Goal: Information Seeking & Learning: Learn about a topic

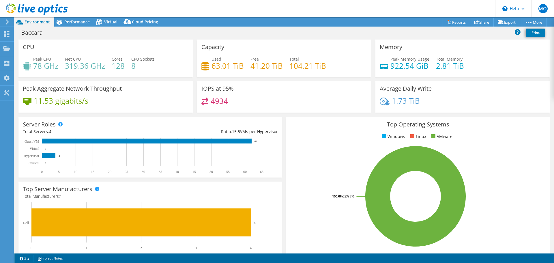
select select "USD"
click at [64, 63] on div "Peak CPU 78 GHz Net CPU 319.36 GHz Cores 128 CPU Sockets 8" at bounding box center [106, 65] width 166 height 19
click at [58, 104] on h4 "11.53 gigabits/s" at bounding box center [61, 101] width 55 height 6
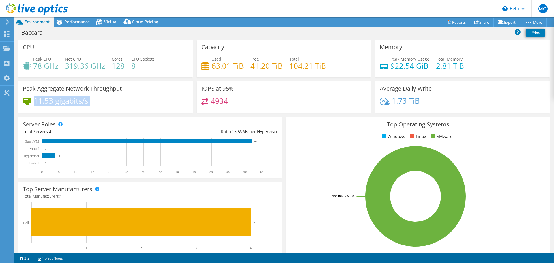
click at [44, 98] on h4 "11.53 gigabits/s" at bounding box center [61, 101] width 55 height 6
click at [79, 20] on span "Performance" at bounding box center [76, 21] width 25 height 5
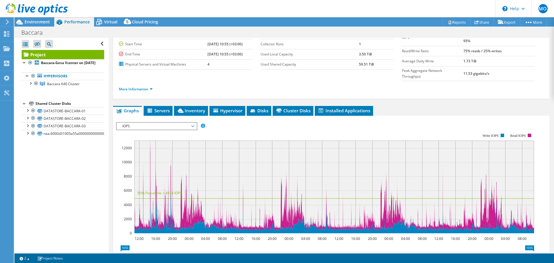
scroll to position [58, 0]
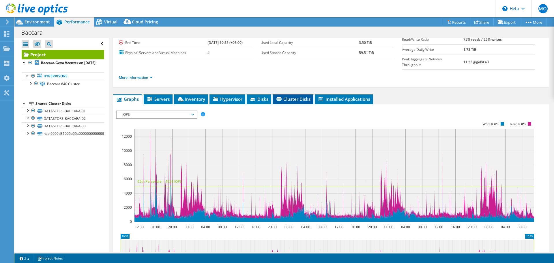
click at [294, 96] on span "Cluster Disks" at bounding box center [293, 99] width 35 height 6
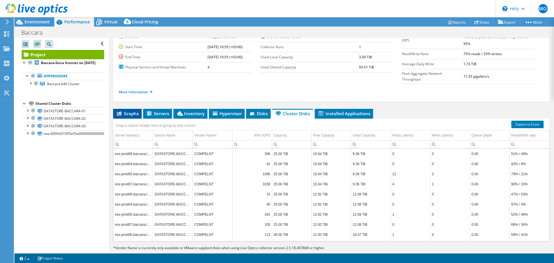
click at [123, 110] on span "Graphs" at bounding box center [127, 113] width 23 height 6
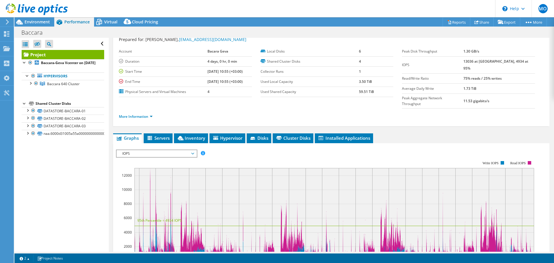
scroll to position [29, 0]
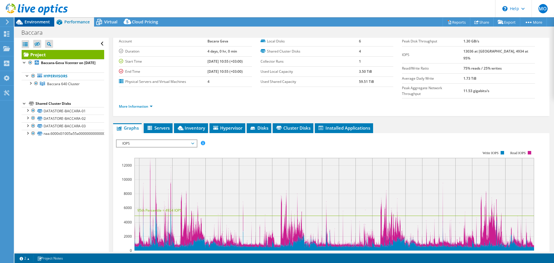
click at [35, 24] on span "Environment" at bounding box center [37, 21] width 25 height 5
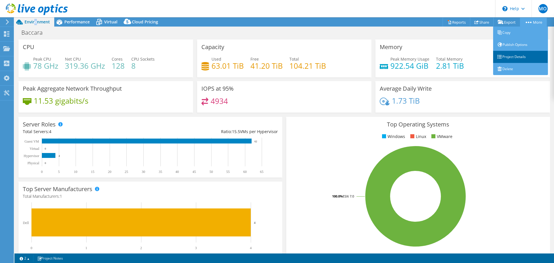
drag, startPoint x: 524, startPoint y: 54, endPoint x: 502, endPoint y: 61, distance: 23.0
click at [524, 54] on link "Project Details" at bounding box center [520, 57] width 55 height 12
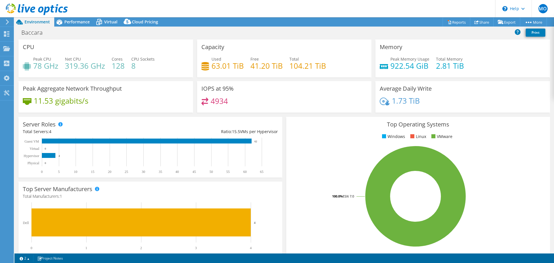
click at [7, 22] on icon at bounding box center [7, 21] width 4 height 5
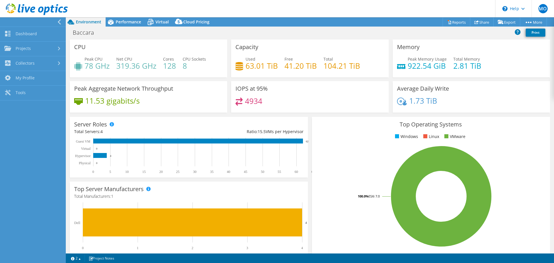
click at [192, 76] on div "CPU Peak CPU 78 GHz Net CPU 319.36 GHz Cores 128 CPU Sockets 8" at bounding box center [148, 59] width 157 height 38
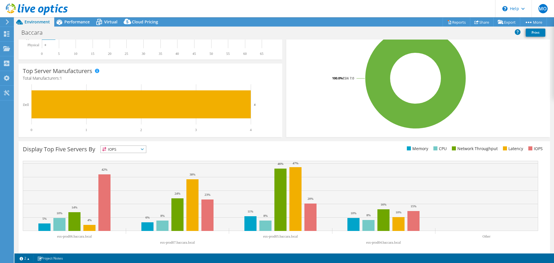
scroll to position [122, 0]
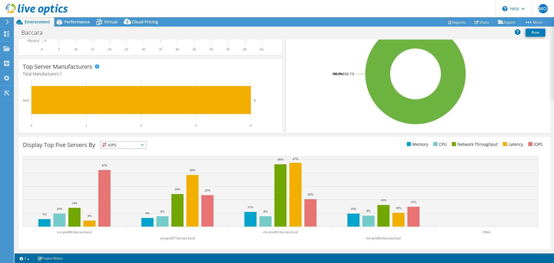
click at [132, 146] on span "IOPS" at bounding box center [123, 144] width 45 height 7
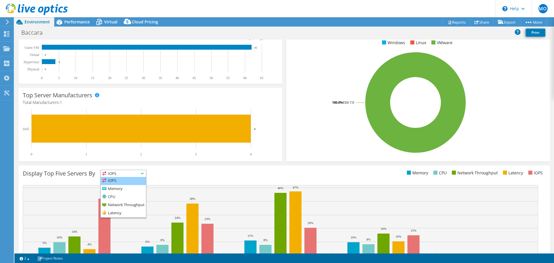
scroll to position [93, 0]
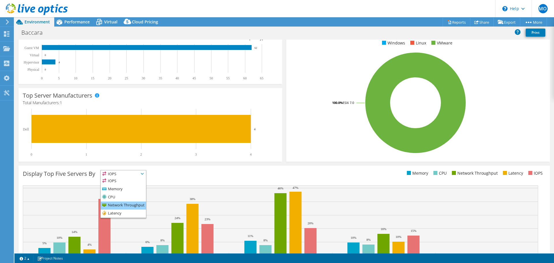
click at [132, 206] on li "Network Throughput" at bounding box center [123, 205] width 45 height 8
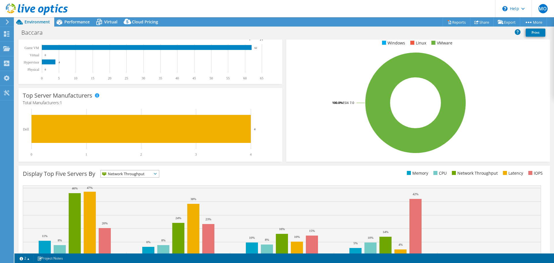
click at [217, 166] on div "Display Top Five Servers By Network Throughput IOPS" at bounding box center [283, 222] width 531 height 113
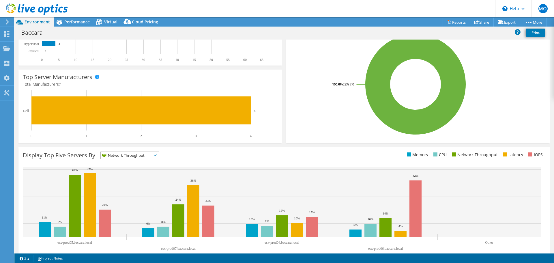
scroll to position [122, 0]
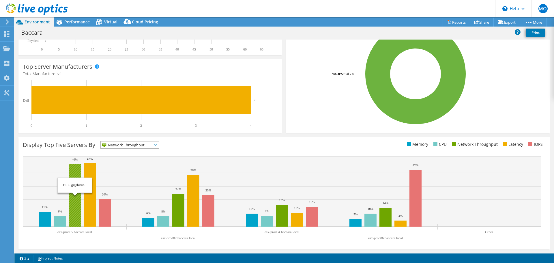
click at [74, 175] on rect at bounding box center [75, 195] width 12 height 62
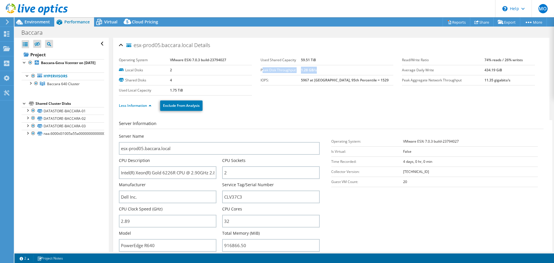
drag, startPoint x: 261, startPoint y: 69, endPoint x: 331, endPoint y: 70, distance: 70.4
click at [331, 70] on tr "Peak Disk Throughput 1.28 GB/s" at bounding box center [327, 70] width 133 height 10
click at [331, 70] on td "1.28 GB/s" at bounding box center [347, 70] width 92 height 10
click at [446, 79] on label "Peak Aggregate Network Throughput" at bounding box center [443, 80] width 83 height 6
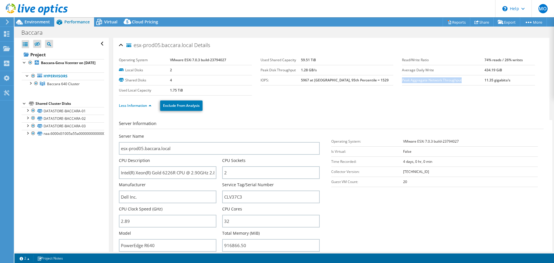
click at [446, 79] on label "Peak Aggregate Network Throughput" at bounding box center [443, 80] width 83 height 6
click at [429, 81] on label "Peak Aggregate Network Throughput" at bounding box center [443, 80] width 83 height 6
click at [486, 81] on b "11.35 gigabits/s" at bounding box center [497, 80] width 26 height 5
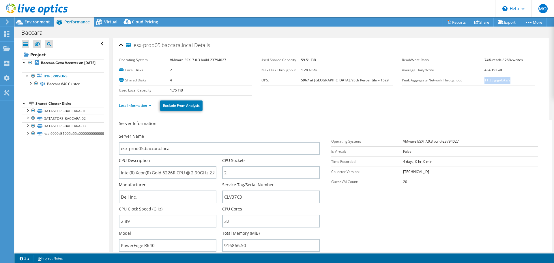
click at [488, 85] on td "11.35 gigabits/s" at bounding box center [509, 80] width 50 height 10
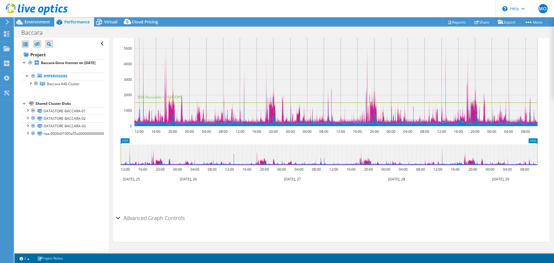
scroll to position [387, 0]
click at [119, 218] on div "Advanced Graph Controls" at bounding box center [331, 218] width 430 height 12
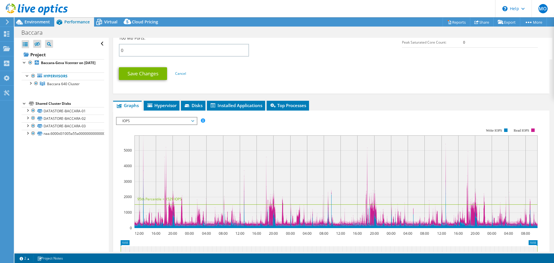
scroll to position [295, 0]
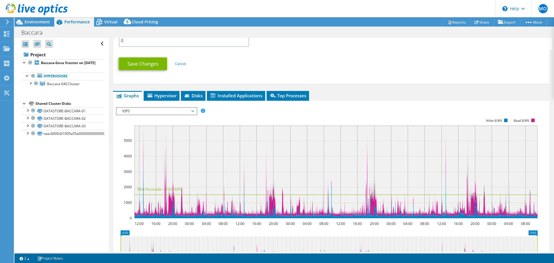
click at [174, 109] on span "IOPS" at bounding box center [156, 111] width 74 height 7
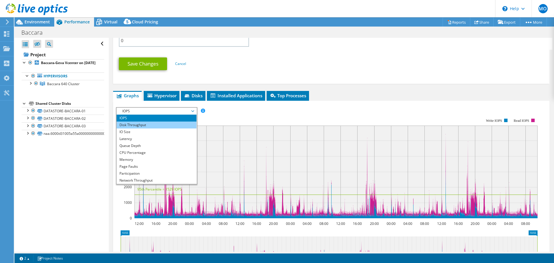
click at [170, 123] on li "Disk Throughput" at bounding box center [157, 124] width 80 height 7
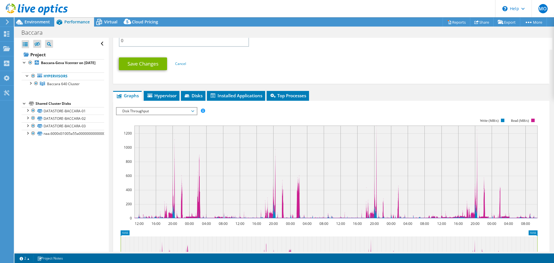
scroll to position [324, 0]
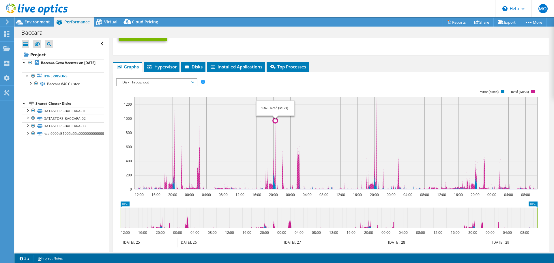
click at [274, 121] on circle at bounding box center [275, 120] width 5 height 5
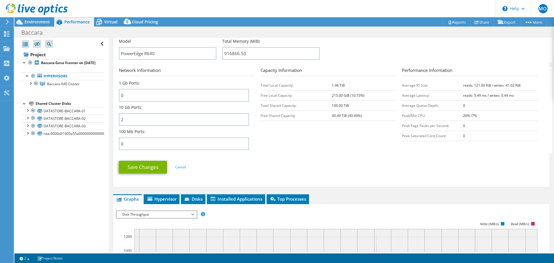
scroll to position [180, 0]
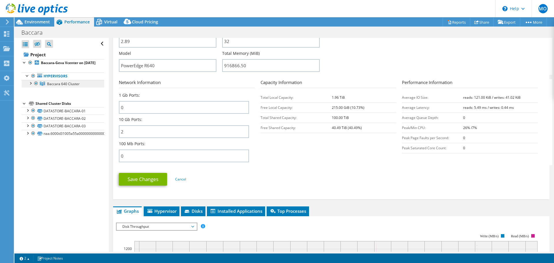
click at [75, 86] on span "Baccara 640 Cluster" at bounding box center [63, 83] width 33 height 5
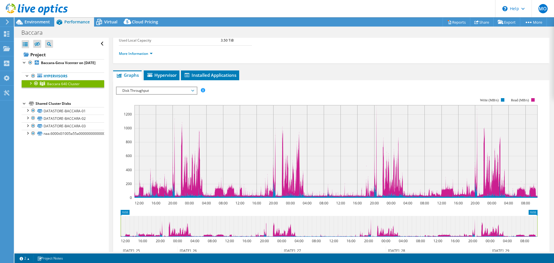
scroll to position [29, 0]
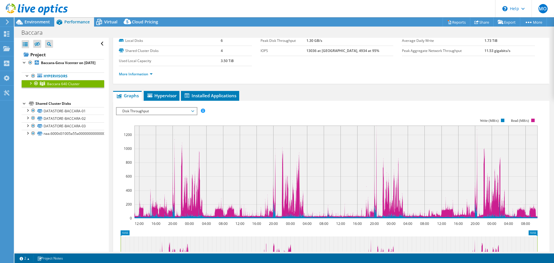
click at [180, 111] on span "Disk Throughput" at bounding box center [156, 111] width 74 height 7
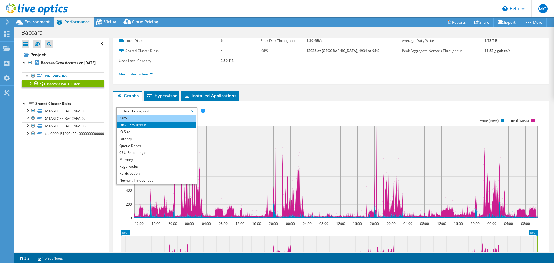
click at [163, 118] on li "IOPS" at bounding box center [157, 118] width 80 height 7
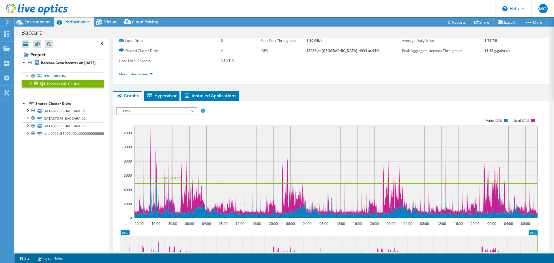
click at [164, 110] on span "IOPS" at bounding box center [156, 111] width 74 height 7
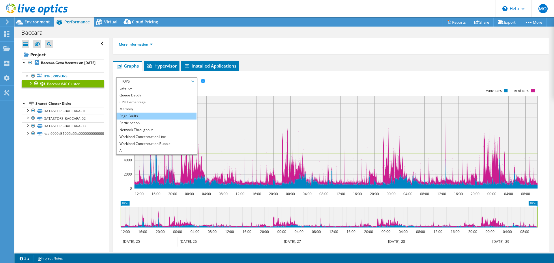
scroll to position [87, 0]
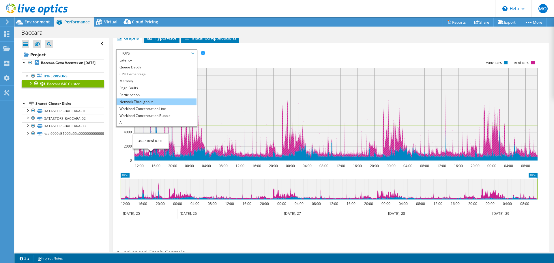
click at [143, 101] on li "Network Throughput" at bounding box center [157, 101] width 80 height 7
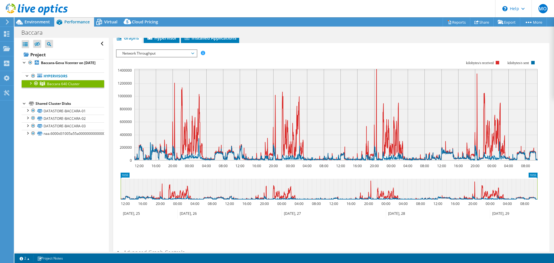
click at [156, 53] on span "Network Throughput" at bounding box center [156, 53] width 74 height 7
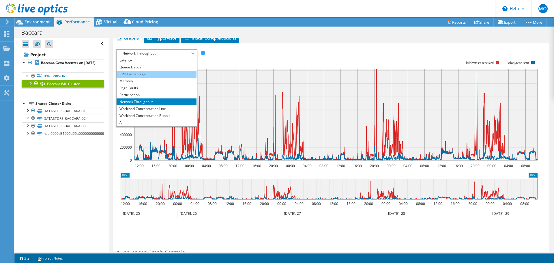
scroll to position [0, 0]
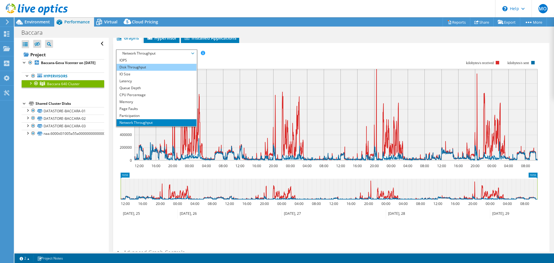
click at [156, 65] on li "Disk Throughput" at bounding box center [157, 67] width 80 height 7
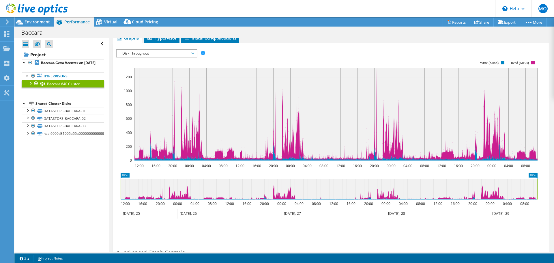
click at [160, 52] on span "Disk Throughput" at bounding box center [156, 53] width 74 height 7
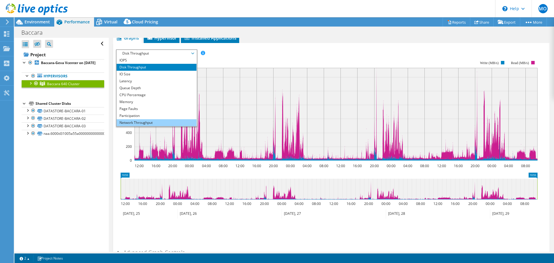
click at [157, 122] on li "Network Throughput" at bounding box center [157, 122] width 80 height 7
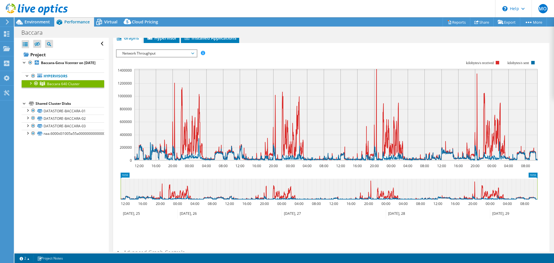
scroll to position [116, 0]
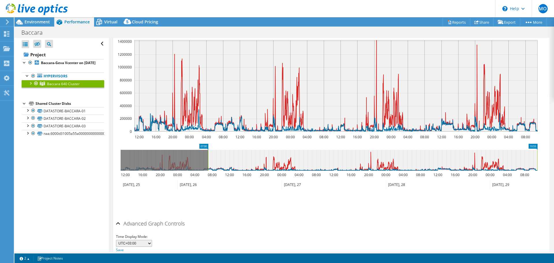
drag, startPoint x: 120, startPoint y: 156, endPoint x: 207, endPoint y: 161, distance: 87.6
click at [207, 161] on rect at bounding box center [208, 160] width 2 height 21
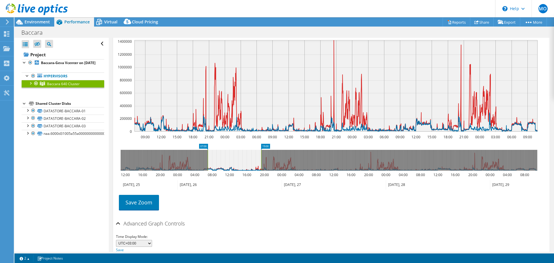
drag, startPoint x: 538, startPoint y: 161, endPoint x: 262, endPoint y: 169, distance: 276.2
click at [262, 169] on rect at bounding box center [261, 160] width 2 height 21
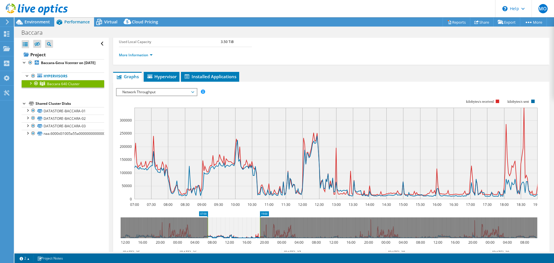
scroll to position [58, 0]
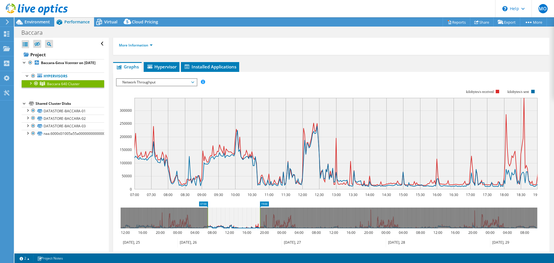
click at [525, 94] on rect at bounding box center [327, 139] width 422 height 115
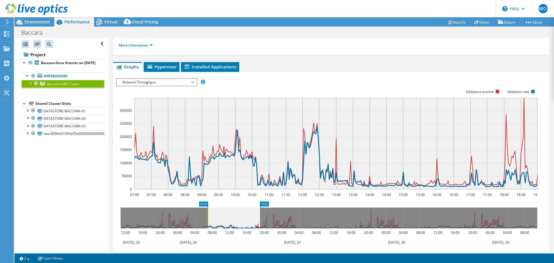
click at [523, 91] on text "kilobytes/s sent" at bounding box center [518, 92] width 22 height 4
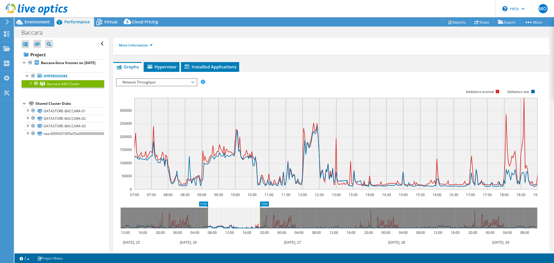
click at [458, 91] on rect at bounding box center [327, 139] width 422 height 115
click at [173, 80] on span "Network Throughput" at bounding box center [156, 82] width 74 height 7
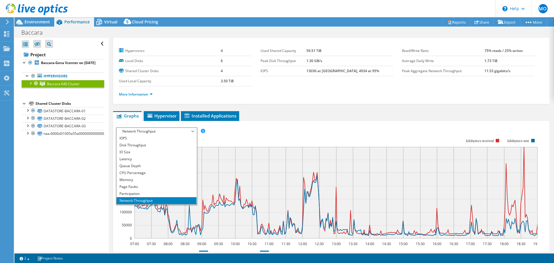
scroll to position [0, 0]
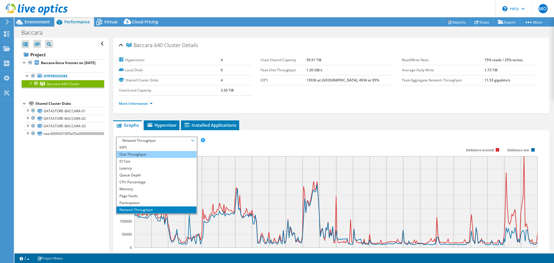
click at [153, 152] on li "Disk Throughput" at bounding box center [157, 154] width 80 height 7
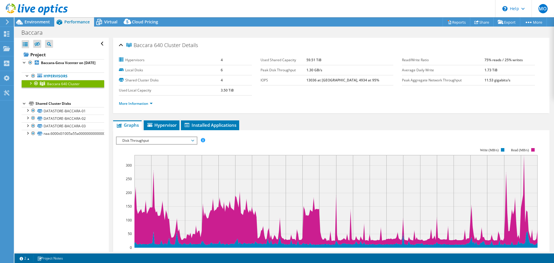
scroll to position [58, 0]
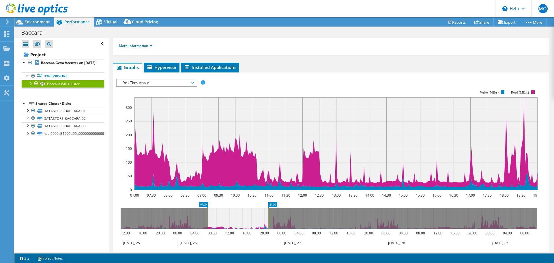
drag, startPoint x: 260, startPoint y: 220, endPoint x: 269, endPoint y: 219, distance: 8.4
click at [269, 219] on rect at bounding box center [268, 218] width 2 height 21
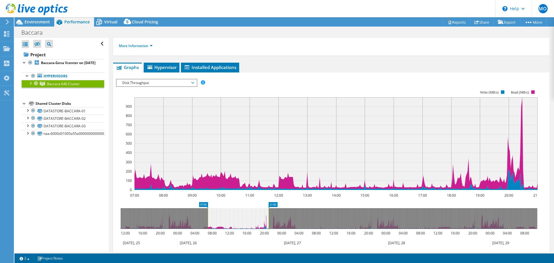
click at [464, 81] on div "IOPS Disk Throughput IO Size Latency Queue Depth CPU Percentage Memory Page Fau…" at bounding box center [331, 83] width 430 height 8
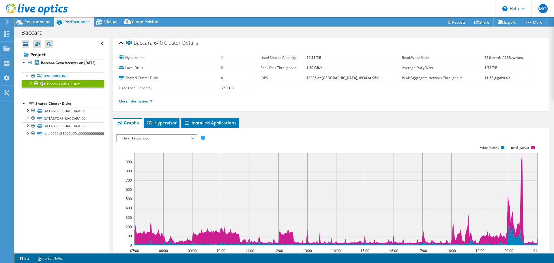
scroll to position [0, 0]
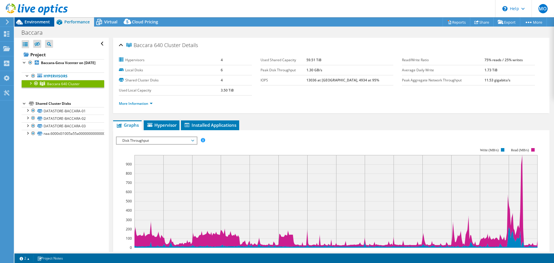
click at [44, 21] on span "Environment" at bounding box center [37, 21] width 25 height 5
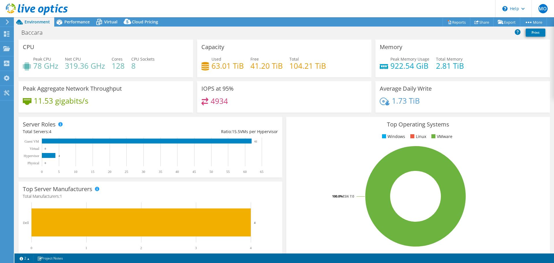
click at [52, 90] on h3 "Peak Aggregate Network Throughput" at bounding box center [72, 88] width 99 height 6
drag, startPoint x: 51, startPoint y: 90, endPoint x: 43, endPoint y: 92, distance: 9.0
click at [51, 90] on h3 "Peak Aggregate Network Throughput" at bounding box center [72, 88] width 99 height 6
click at [35, 90] on h3 "Peak Aggregate Network Throughput" at bounding box center [72, 88] width 99 height 6
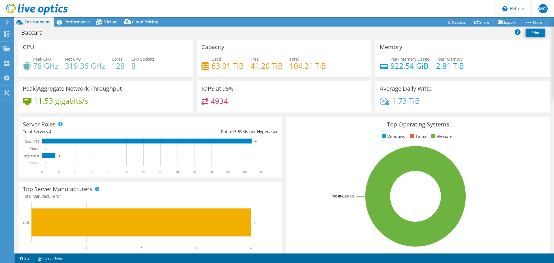
click at [35, 90] on h3 "Peak Aggregate Network Throughput" at bounding box center [72, 88] width 99 height 6
click at [108, 104] on div "11.53 gigabits/s" at bounding box center [106, 104] width 166 height 12
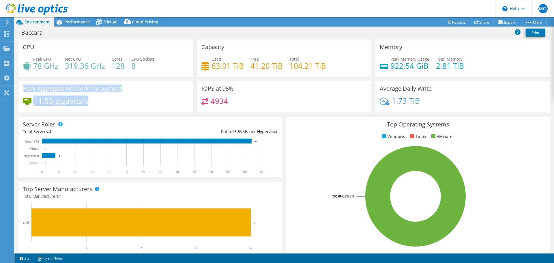
drag, startPoint x: 113, startPoint y: 104, endPoint x: 23, endPoint y: 83, distance: 92.9
click at [23, 83] on div "Peak Aggregate Network Throughput 11.53 gigabits/s" at bounding box center [105, 96] width 175 height 31
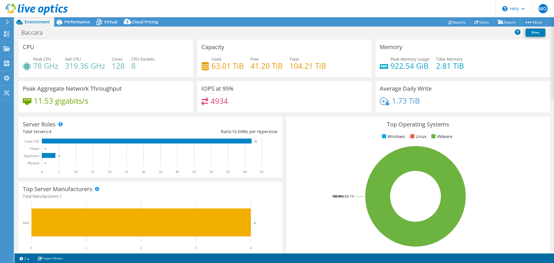
click at [23, 83] on div "Peak Aggregate Network Throughput 11.53 gigabits/s" at bounding box center [105, 96] width 175 height 31
click at [76, 90] on h3 "Peak Aggregate Network Throughput" at bounding box center [72, 88] width 99 height 6
click at [82, 100] on h4 "11.53 gigabits/s" at bounding box center [61, 101] width 55 height 6
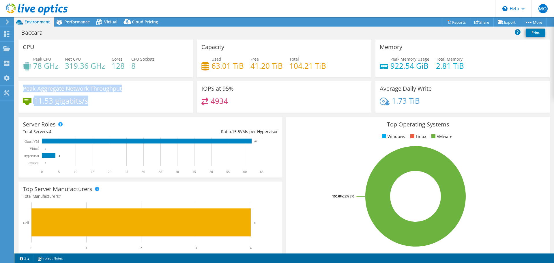
drag, startPoint x: 94, startPoint y: 105, endPoint x: 32, endPoint y: 85, distance: 65.4
click at [20, 81] on div "Peak Aggregate Network Throughput 11.53 gigabits/s" at bounding box center [105, 96] width 175 height 31
copy div "Peak Aggregate Network Throughput 11.53 gigabits/s"
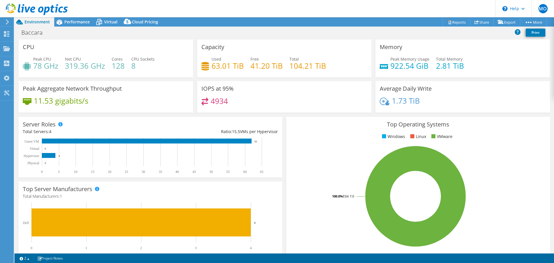
click at [133, 104] on div "11.53 gigabits/s" at bounding box center [106, 104] width 166 height 12
drag, startPoint x: 195, startPoint y: 85, endPoint x: 238, endPoint y: 107, distance: 48.6
click at [238, 107] on div "IOPS at 95% 4934" at bounding box center [284, 96] width 179 height 31
click at [238, 107] on div "4934" at bounding box center [284, 104] width 166 height 12
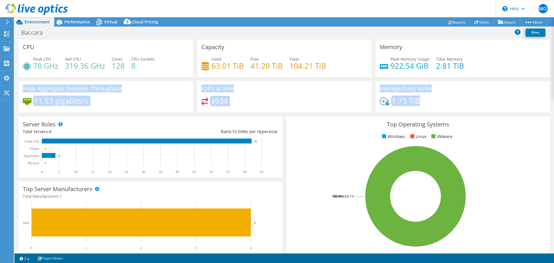
drag, startPoint x: 61, startPoint y: 94, endPoint x: 442, endPoint y: 103, distance: 380.6
click at [442, 103] on div "CPU Peak CPU 78 GHz Net CPU 319.36 GHz Cores 128 CPU Sockets 8 Capacity Used 63…" at bounding box center [283, 78] width 535 height 77
copy div "Peak Aggregate Network Throughput 11.53 gigabits/s IOPS at 95% 4934 Average Dai…"
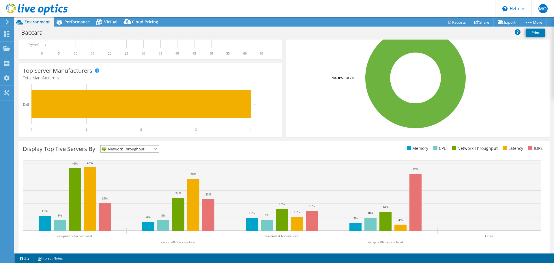
scroll to position [122, 0]
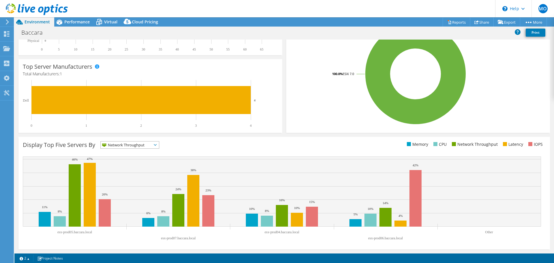
click at [141, 143] on span "Network Throughput" at bounding box center [126, 144] width 51 height 7
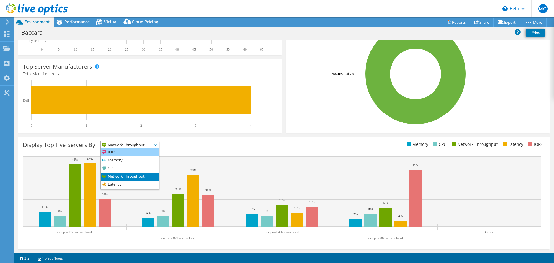
click at [127, 152] on li "IOPS" at bounding box center [130, 152] width 58 height 8
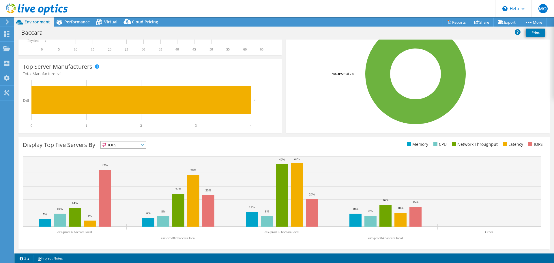
click at [131, 144] on span "IOPS" at bounding box center [120, 144] width 38 height 7
click at [125, 177] on li "Network Throughput" at bounding box center [123, 177] width 45 height 8
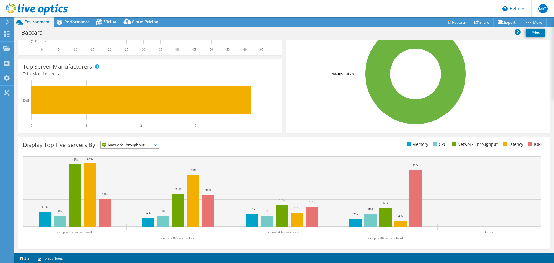
click at [125, 149] on div "Display Top Five Servers By Network Throughput IOPS" at bounding box center [153, 146] width 261 height 10
click at [125, 147] on span "Network Throughput" at bounding box center [126, 144] width 51 height 7
click at [125, 183] on li "Latency" at bounding box center [130, 185] width 58 height 8
click at [187, 141] on div "Display Top Five Servers By Latency IOPS" at bounding box center [153, 146] width 261 height 10
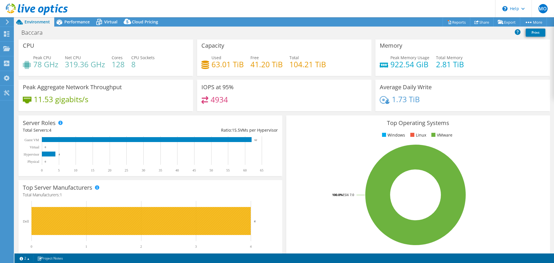
scroll to position [0, 0]
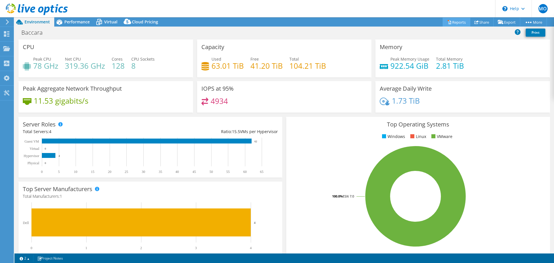
click at [454, 23] on link "Reports" at bounding box center [457, 22] width 28 height 9
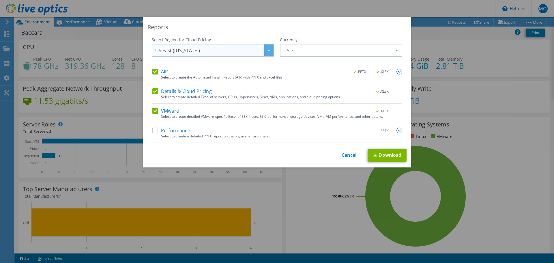
click at [224, 50] on span "US East ([US_STATE])" at bounding box center [214, 50] width 118 height 12
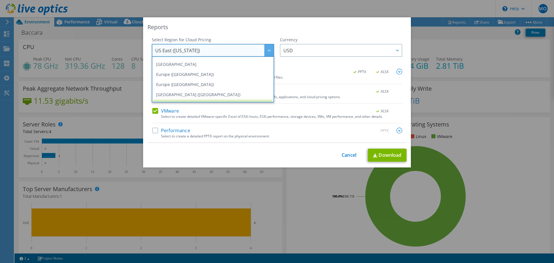
scroll to position [78, 0]
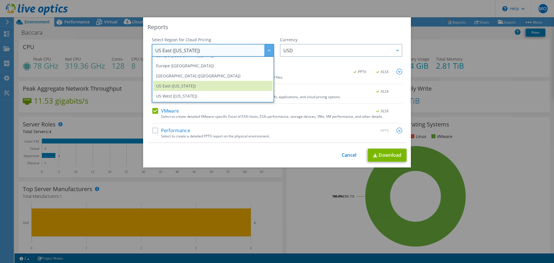
click at [287, 165] on div "Reports Select Region for Cloud Pricing Asia Pacific (Hong Kong) Asia Pacific (…" at bounding box center [277, 92] width 268 height 150
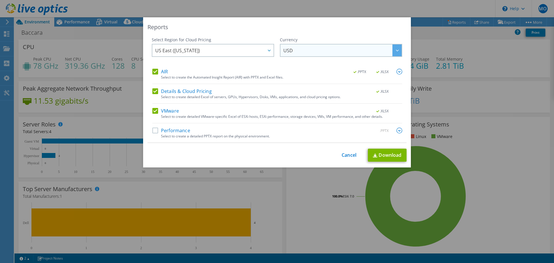
click at [289, 51] on span "USD" at bounding box center [288, 51] width 10 height 9
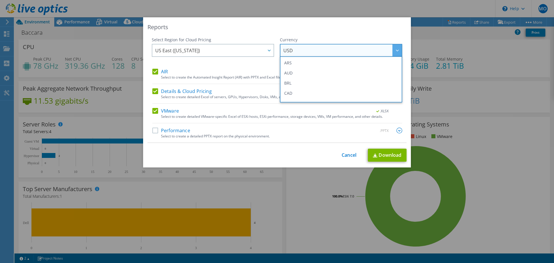
click at [290, 50] on span "USD" at bounding box center [288, 51] width 10 height 9
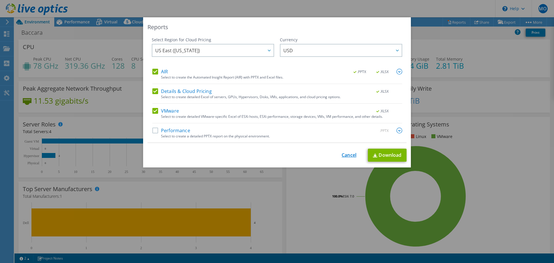
click at [353, 156] on link "Cancel" at bounding box center [349, 154] width 15 height 5
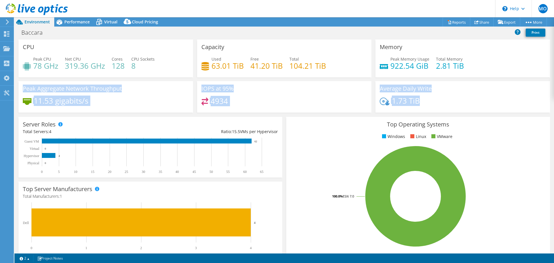
drag, startPoint x: 444, startPoint y: 104, endPoint x: 21, endPoint y: 88, distance: 423.5
click at [21, 88] on div "CPU Peak CPU 78 GHz Net CPU 319.36 GHz Cores 128 CPU Sockets 8 Capacity Used 63…" at bounding box center [283, 78] width 535 height 77
copy div "Peak Aggregate Network Throughput 11.53 gigabits/s IOPS at 95% 4934 Average Dai…"
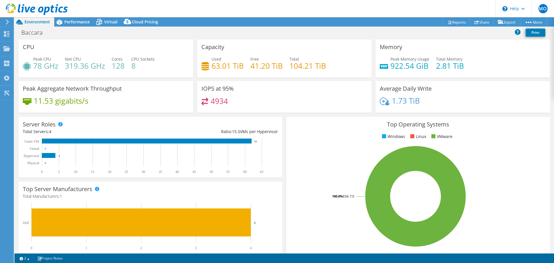
click at [88, 74] on div "Peak CPU 78 GHz Net CPU 319.36 GHz Cores 128 CPU Sockets 8" at bounding box center [106, 65] width 166 height 19
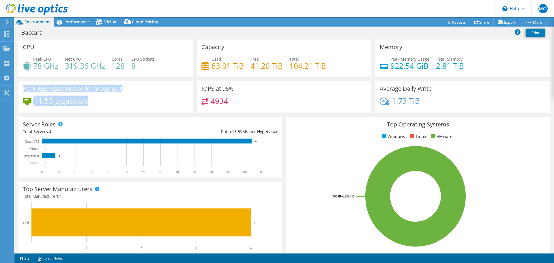
drag, startPoint x: 20, startPoint y: 87, endPoint x: 97, endPoint y: 108, distance: 80.1
click at [97, 108] on div "Peak Aggregate Network Throughput 11.53 gigabits/s" at bounding box center [105, 96] width 175 height 31
click at [140, 95] on div "Peak Aggregate Network Throughput 11.53 gigabits/s" at bounding box center [105, 96] width 175 height 31
drag, startPoint x: 117, startPoint y: 111, endPoint x: 20, endPoint y: 86, distance: 100.5
click at [20, 86] on div "Peak Aggregate Network Throughput 11.53 gigabits/s" at bounding box center [105, 96] width 175 height 31
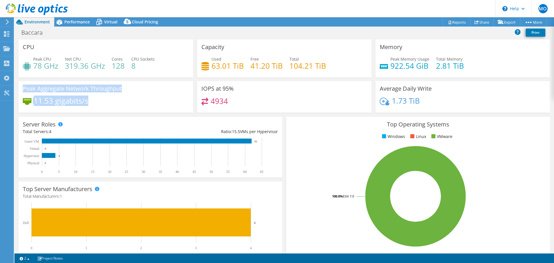
copy div "Peak Aggregate Network Throughput 11.53 gigabits/s"
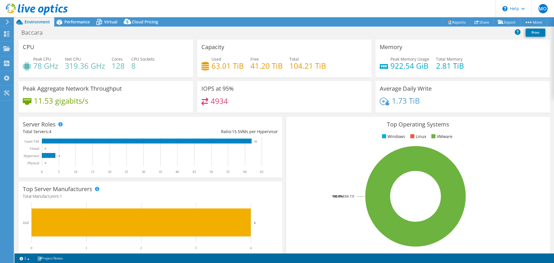
click at [201, 99] on icon at bounding box center [204, 102] width 7 height 8
drag, startPoint x: 198, startPoint y: 84, endPoint x: 235, endPoint y: 103, distance: 41.8
click at [235, 103] on div "IOPS at 95% 4934" at bounding box center [284, 96] width 175 height 31
copy div "IOPS at 95% 4934"
click at [417, 107] on div "1.73 TiB" at bounding box center [463, 104] width 166 height 12
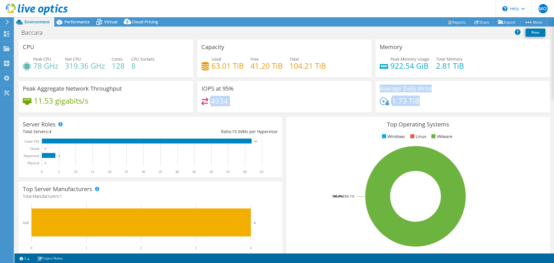
drag, startPoint x: 424, startPoint y: 104, endPoint x: 369, endPoint y: 85, distance: 58.3
click at [369, 85] on div "CPU Peak CPU 78 GHz Net CPU 319.36 GHz Cores 128 CPU Sockets 8 Capacity Used 63…" at bounding box center [283, 78] width 535 height 77
click at [410, 93] on div "Average Daily Write 1.73 TiB" at bounding box center [462, 96] width 175 height 31
drag, startPoint x: 428, startPoint y: 101, endPoint x: 376, endPoint y: 86, distance: 53.9
click at [376, 86] on div "Average Daily Write 1.73 TiB" at bounding box center [462, 96] width 175 height 31
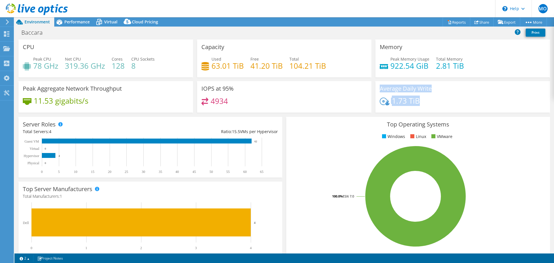
copy div "Average Daily Write 1.73 TiB"
click at [124, 99] on div "11.53 gigabits/s" at bounding box center [106, 104] width 166 height 12
click at [67, 101] on h4 "11.53 gigabits/s" at bounding box center [61, 101] width 55 height 6
click at [67, 102] on h4 "11.53 gigabits/s" at bounding box center [61, 101] width 55 height 6
drag, startPoint x: 55, startPoint y: 103, endPoint x: 88, endPoint y: 102, distance: 32.9
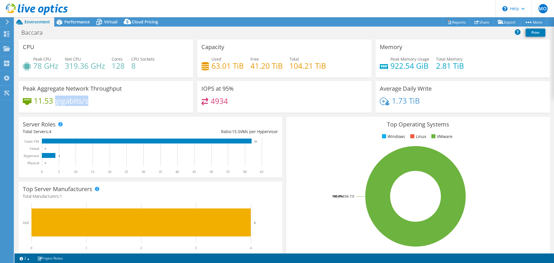
click at [88, 102] on h4 "11.53 gigabits/s" at bounding box center [61, 101] width 55 height 6
drag, startPoint x: 35, startPoint y: 100, endPoint x: 89, endPoint y: 101, distance: 53.4
click at [89, 101] on div "11.53 gigabits/s" at bounding box center [106, 104] width 166 height 12
copy h4 "11.53 gigabits/s"
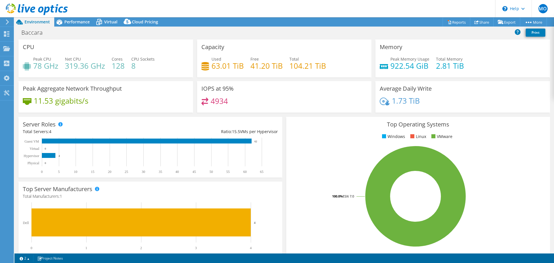
click at [103, 99] on div "11.53 gigabits/s" at bounding box center [106, 104] width 166 height 12
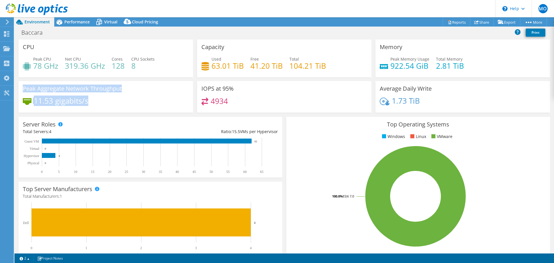
drag, startPoint x: 68, startPoint y: 93, endPoint x: 27, endPoint y: 81, distance: 41.9
click at [27, 81] on div "Peak Aggregate Network Throughput 11.53 gigabits/s" at bounding box center [105, 96] width 175 height 31
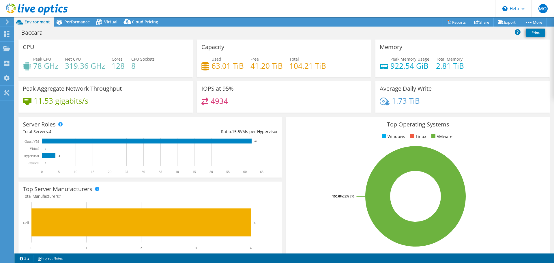
click at [27, 81] on div "Peak Aggregate Network Throughput 11.53 gigabits/s" at bounding box center [105, 96] width 175 height 31
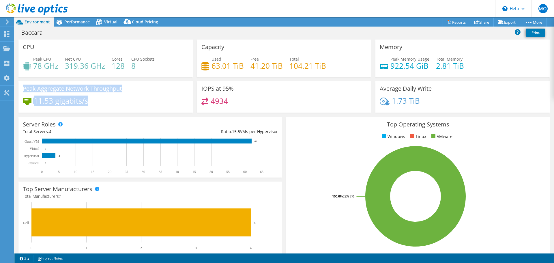
drag, startPoint x: 15, startPoint y: 84, endPoint x: 106, endPoint y: 99, distance: 91.8
click at [106, 99] on section "CPU Peak CPU 78 GHz Net CPU 319.36 GHz Cores 128 CPU Sockets 8 Capacity Used 63…" at bounding box center [284, 208] width 540 height 336
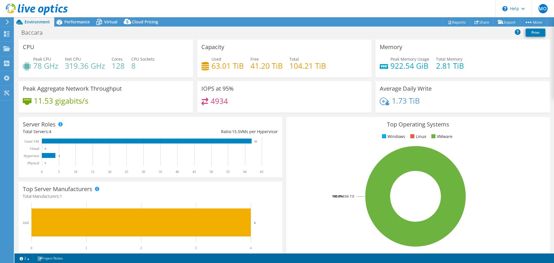
click at [106, 99] on div "11.53 gigabits/s" at bounding box center [106, 104] width 166 height 12
click at [160, 112] on div "Peak Aggregate Network Throughput 11.53 gigabits/s" at bounding box center [105, 96] width 175 height 31
